Goal: Obtain resource: Download file/media

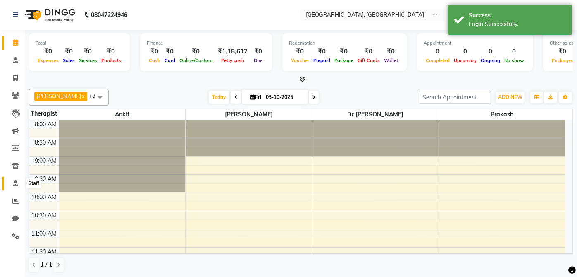
click at [15, 183] on icon at bounding box center [15, 183] width 5 height 6
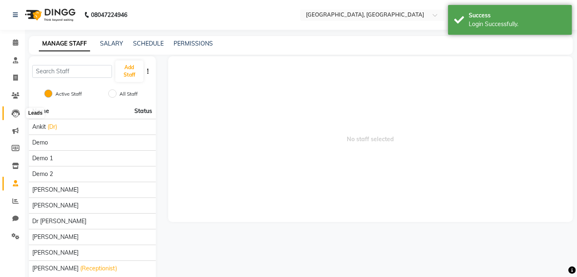
click at [14, 113] on icon at bounding box center [16, 113] width 8 height 8
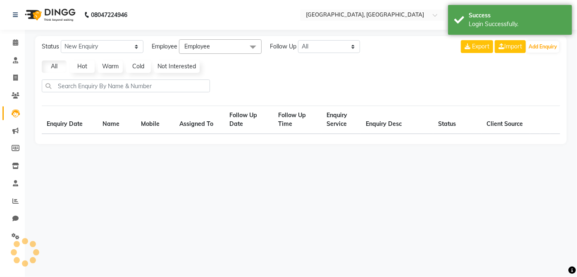
select select "10"
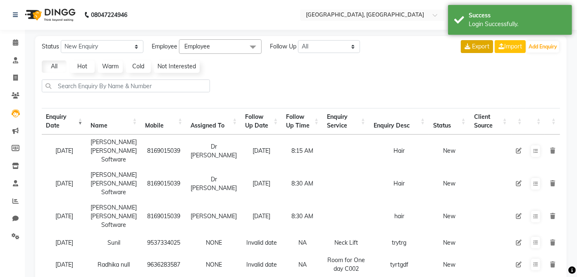
click at [474, 48] on span "Export" at bounding box center [480, 46] width 17 height 7
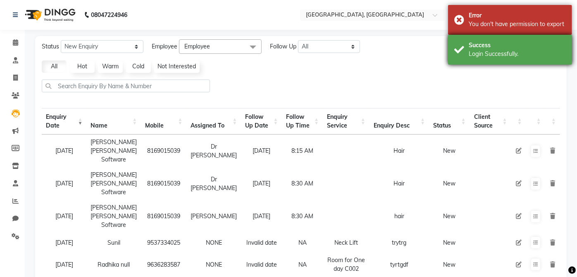
click at [465, 55] on div "Success Login Successfully." at bounding box center [510, 50] width 124 height 30
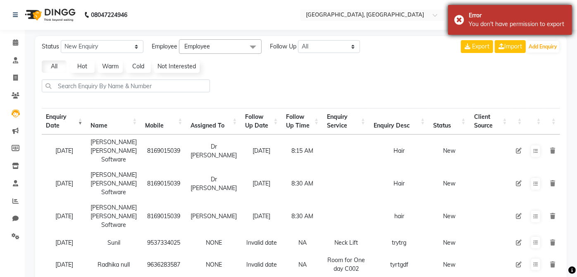
click at [477, 29] on div "Error You don't have permission to export" at bounding box center [510, 20] width 124 height 30
